Goal: Task Accomplishment & Management: Manage account settings

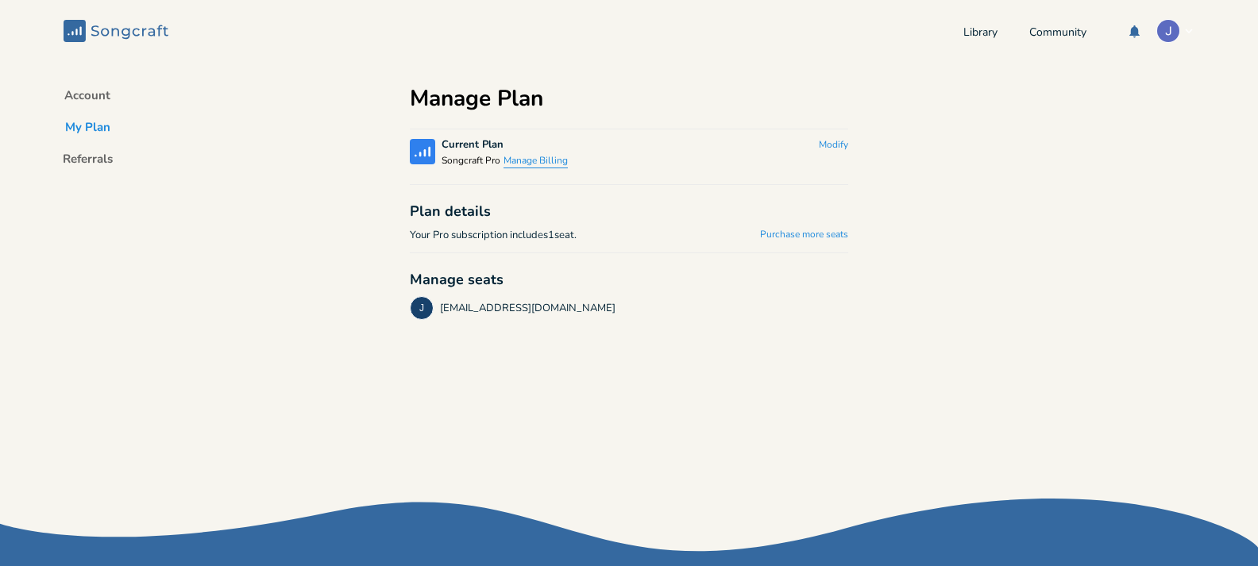
click at [523, 160] on button "Manage Billing" at bounding box center [536, 162] width 64 height 14
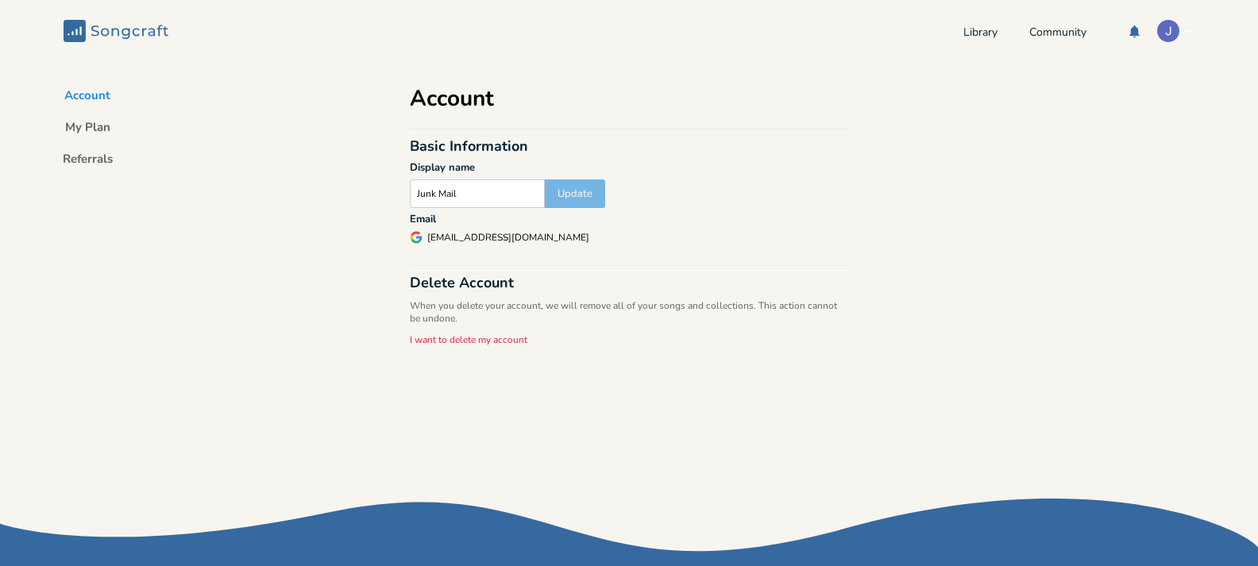
click at [88, 95] on button "Account" at bounding box center [87, 98] width 71 height 22
click at [90, 129] on button "My Plan" at bounding box center [87, 130] width 71 height 22
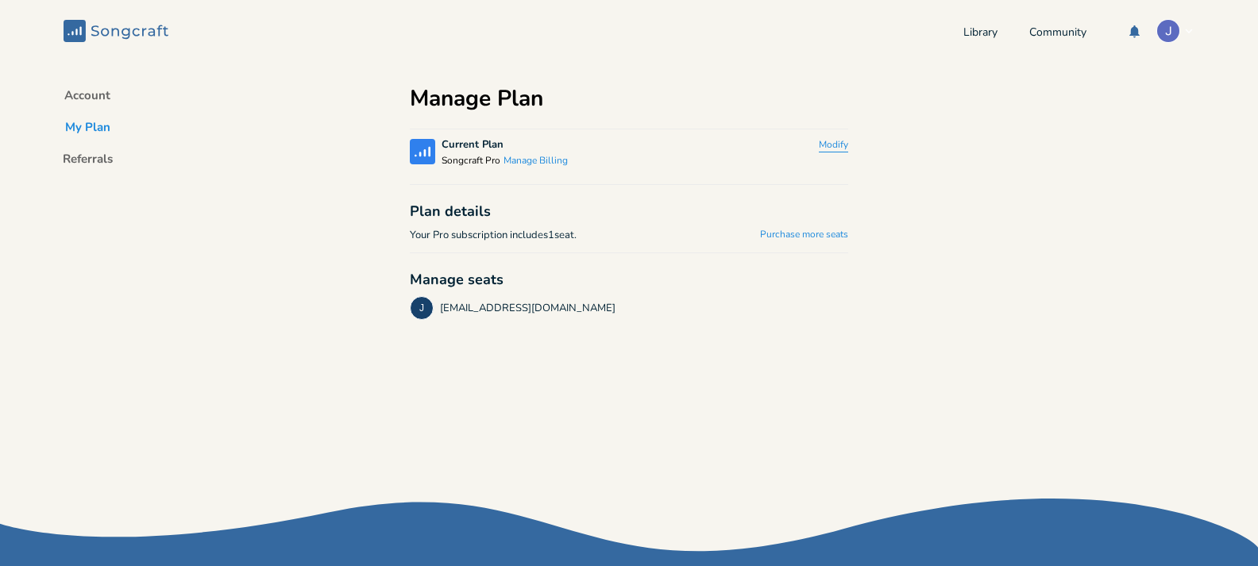
click at [831, 151] on button "Modify" at bounding box center [833, 146] width 29 height 14
click at [820, 153] on button "Downgrade" at bounding box center [807, 151] width 81 height 25
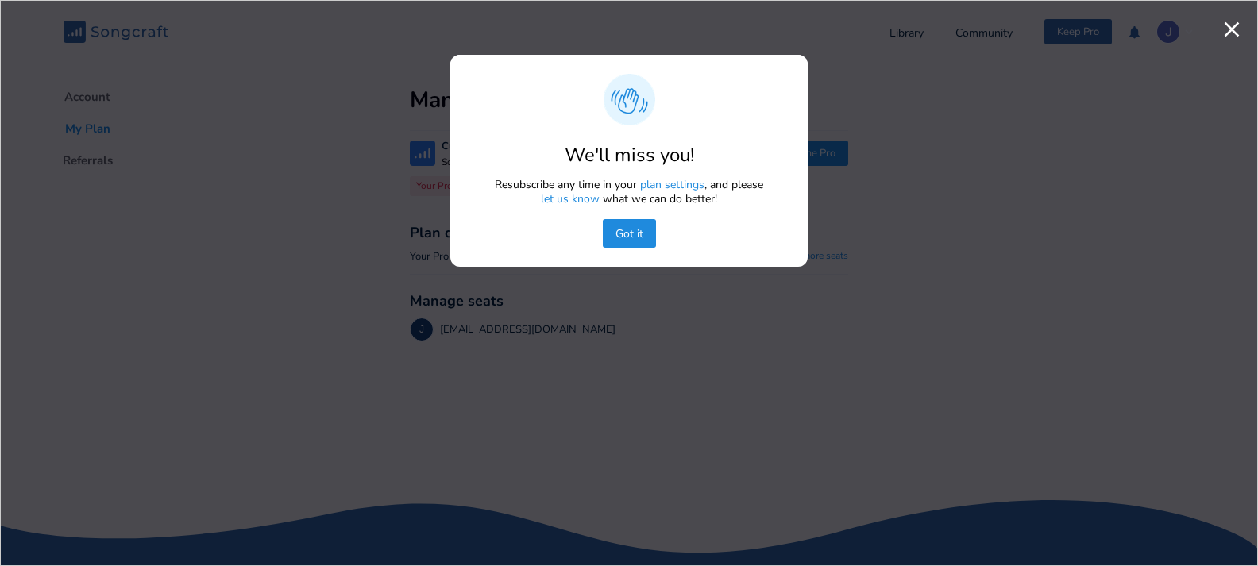
click at [630, 231] on button "Got it" at bounding box center [629, 233] width 53 height 29
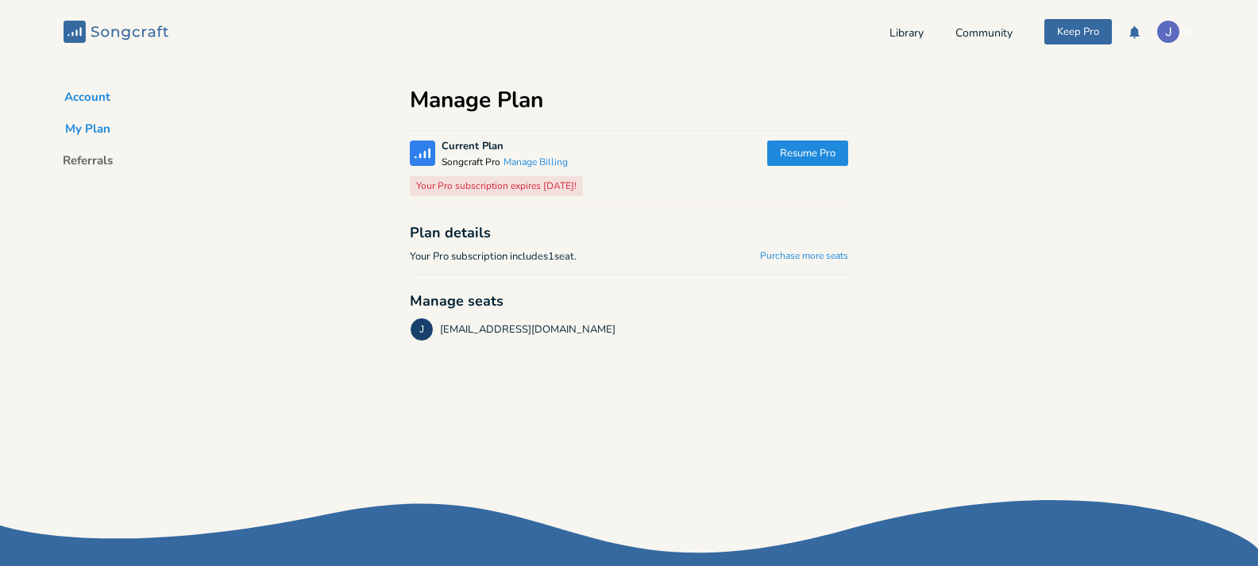
click at [97, 101] on button "Account" at bounding box center [87, 100] width 71 height 22
